Goal: Task Accomplishment & Management: Complete application form

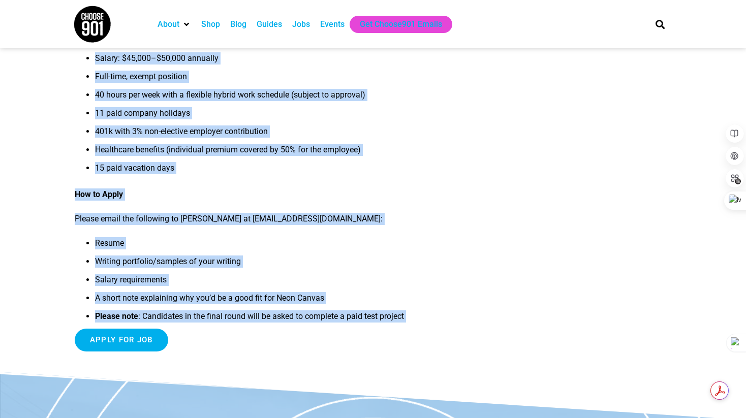
scroll to position [921, 0]
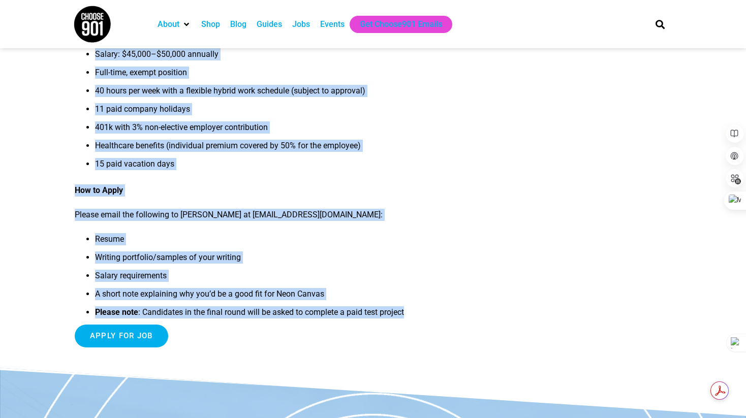
drag, startPoint x: 75, startPoint y: 78, endPoint x: 415, endPoint y: 312, distance: 412.7
copy article "Lor Ipsu/Dolorsi Ametco Adipi eli Sed Doei Tempor in ut lab etdo mag a enimadm,…"
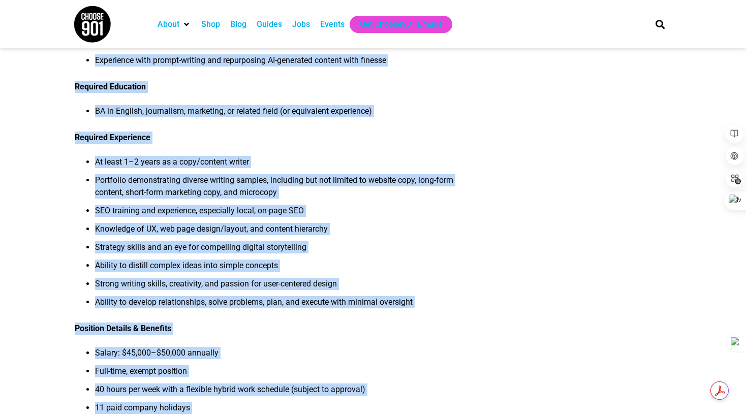
scroll to position [0, 0]
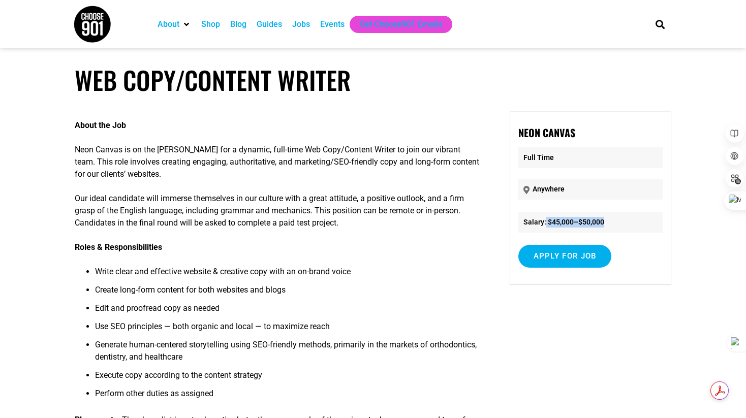
drag, startPoint x: 547, startPoint y: 223, endPoint x: 618, endPoint y: 223, distance: 71.2
click at [618, 223] on li "Salary: $45,000–$50,000" at bounding box center [591, 222] width 145 height 21
copy li "$45,000–$50,000"
click at [564, 254] on input "Apply for job" at bounding box center [566, 256] width 94 height 23
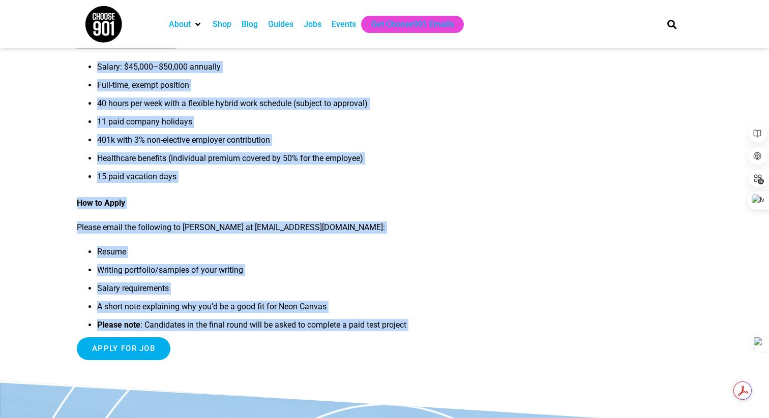
scroll to position [927, 0]
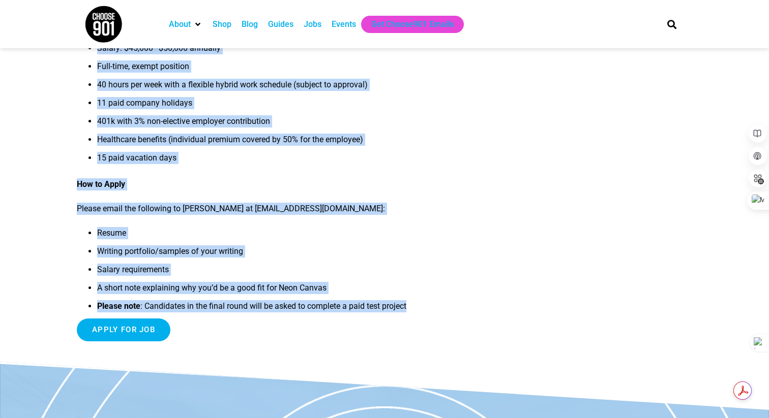
drag, startPoint x: 81, startPoint y: 74, endPoint x: 460, endPoint y: 311, distance: 446.5
copy article "Lor Ipsu/Dolorsi Ametco Adipi eli Sed Doei Tempor in ut lab etdo mag a enimadm,…"
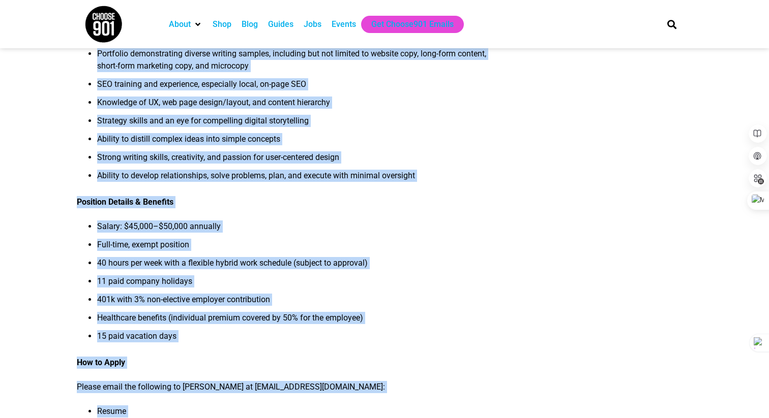
scroll to position [756, 0]
